Goal: Navigation & Orientation: Understand site structure

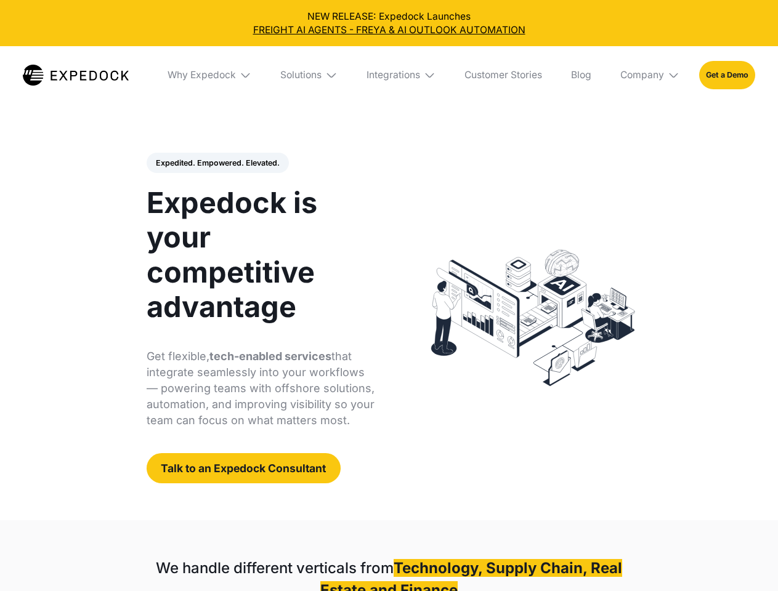
select select
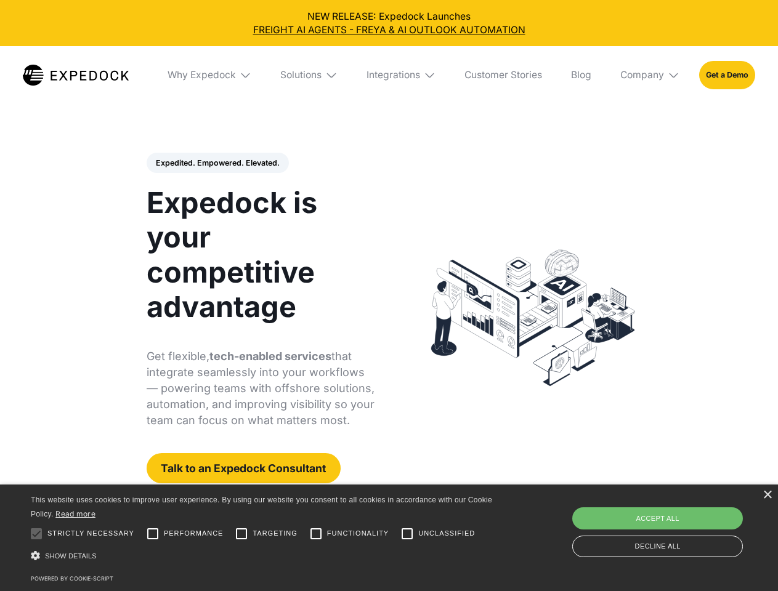
click at [389, 75] on div "Integrations" at bounding box center [394, 75] width 54 height 12
click at [210, 75] on div "Why Expedock" at bounding box center [202, 75] width 68 height 12
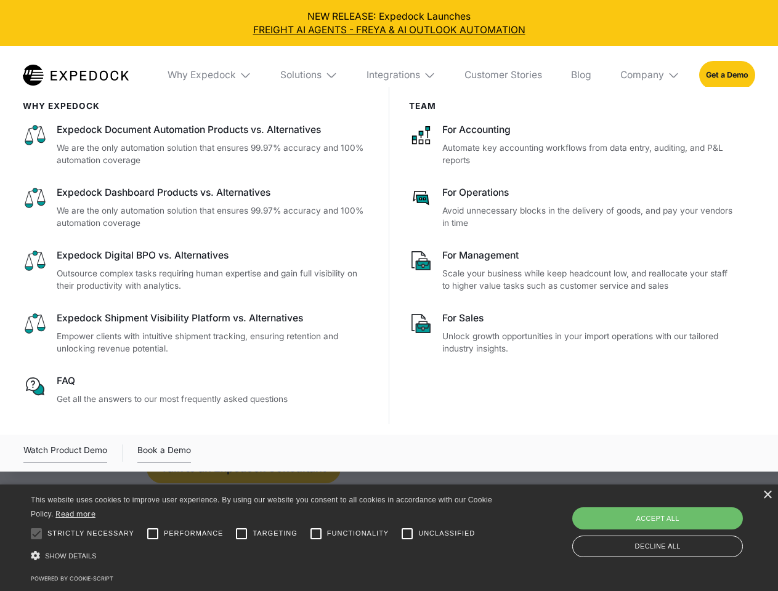
click at [310, 75] on div "Solutions" at bounding box center [300, 75] width 41 height 12
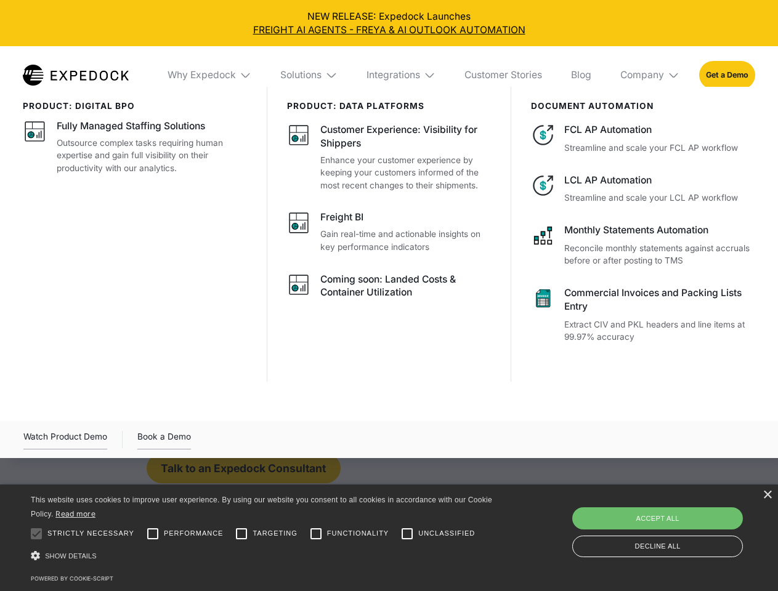
click at [402, 75] on div "Integrations" at bounding box center [394, 75] width 54 height 12
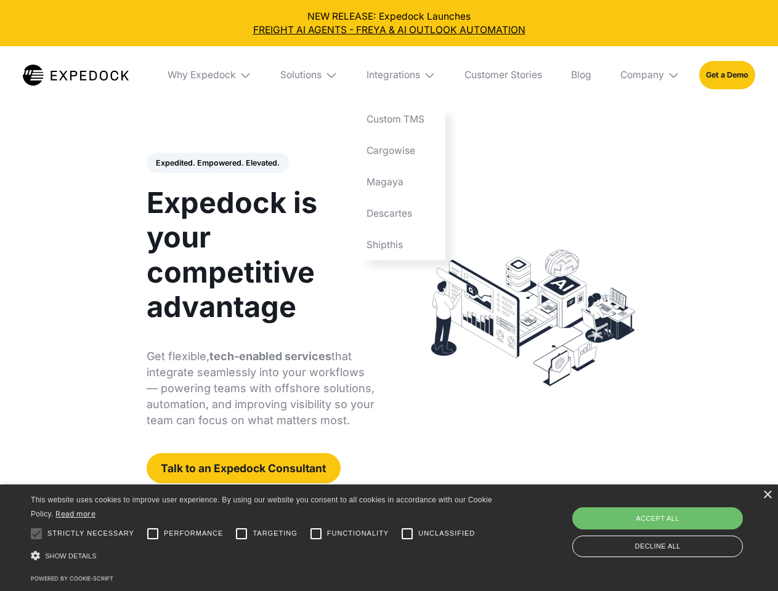
click at [651, 75] on div "Company" at bounding box center [642, 75] width 44 height 12
click at [217, 163] on div "Expedited. Empowered. Elevated. Automate Freight Document Extraction at 99.97% …" at bounding box center [261, 318] width 229 height 331
click at [36, 534] on div at bounding box center [36, 534] width 25 height 25
click at [153, 534] on input "Performance" at bounding box center [152, 534] width 25 height 25
checkbox input "true"
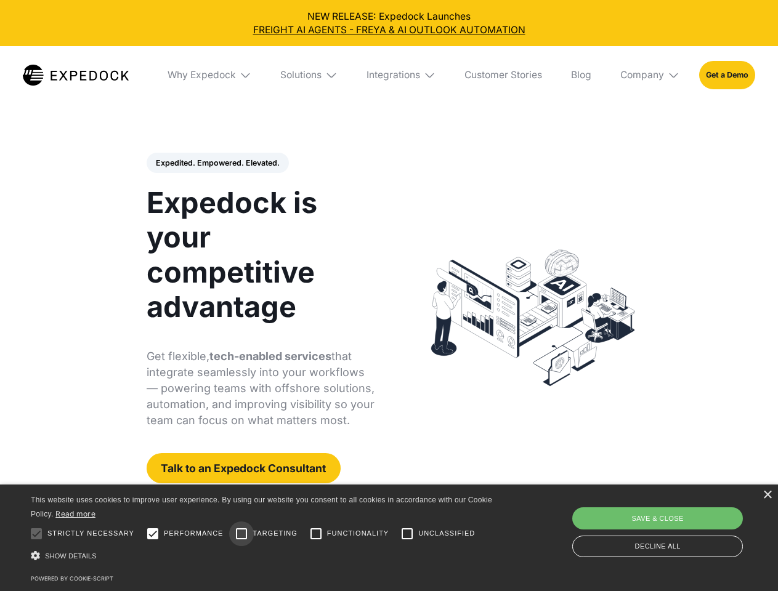
click at [242, 534] on input "Targeting" at bounding box center [241, 534] width 25 height 25
checkbox input "true"
click at [316, 534] on input "Functionality" at bounding box center [316, 534] width 25 height 25
checkbox input "true"
